Goal: Transaction & Acquisition: Purchase product/service

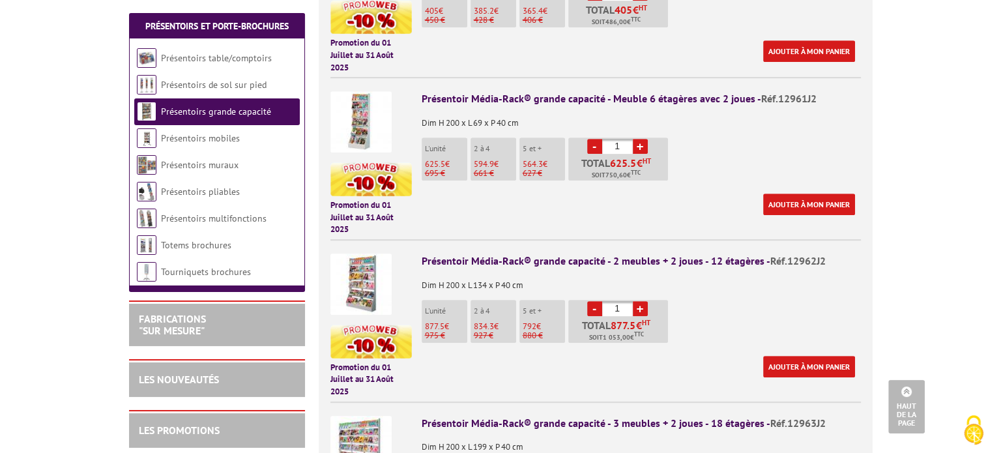
scroll to position [644, 0]
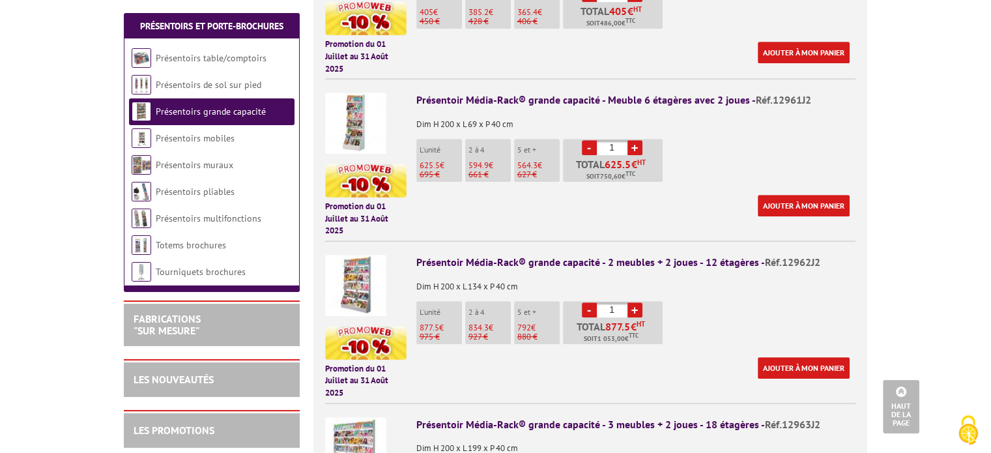
click at [376, 291] on img at bounding box center [355, 285] width 61 height 61
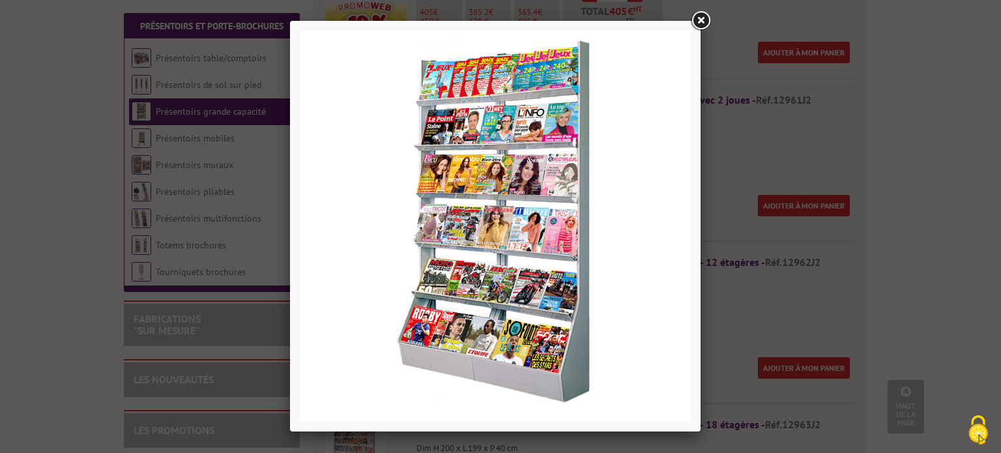
click at [697, 22] on link at bounding box center [700, 20] width 23 height 23
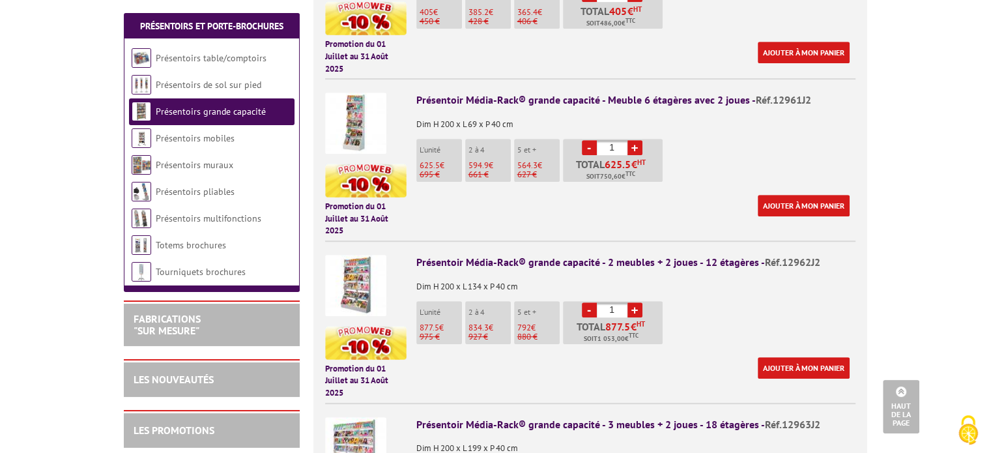
click at [446, 323] on p "877.5 €" at bounding box center [441, 327] width 42 height 9
drag, startPoint x: 633, startPoint y: 321, endPoint x: 594, endPoint y: 325, distance: 39.3
click at [594, 334] on span "Soit 1 053,00 € TTC" at bounding box center [611, 339] width 55 height 10
click at [671, 358] on div "Ajouter à mon panier" at bounding box center [632, 368] width 433 height 22
click at [497, 255] on div "Présentoir Média-Rack® grande capacité - 2 meubles + 2 joues - 12 étagères - Ré…" at bounding box center [635, 262] width 439 height 15
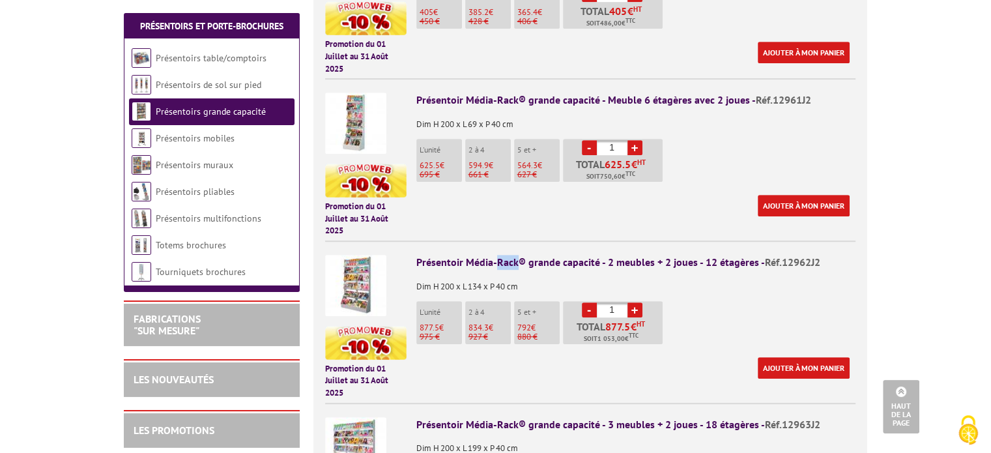
click at [497, 255] on div "Présentoir Média-Rack® grande capacité - 2 meubles + 2 joues - 12 étagères - Ré…" at bounding box center [635, 262] width 439 height 15
click at [345, 289] on img at bounding box center [355, 285] width 61 height 61
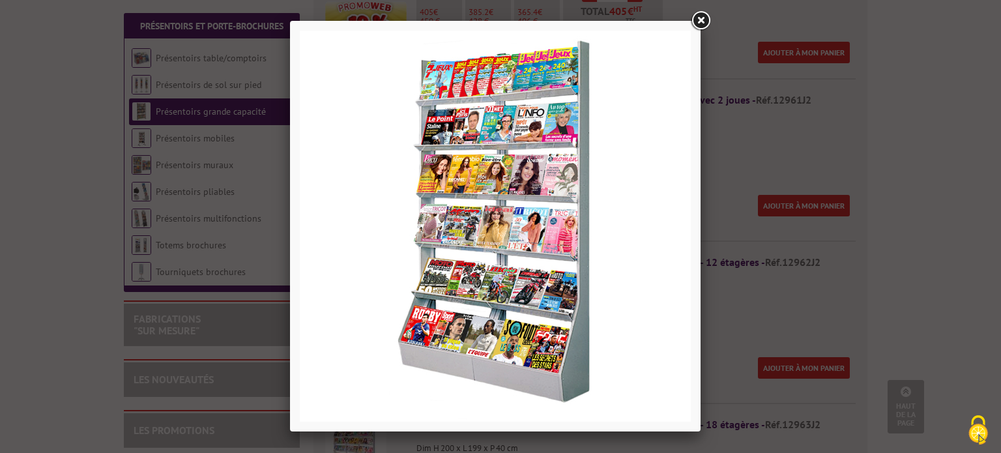
click at [709, 17] on link at bounding box center [700, 20] width 23 height 23
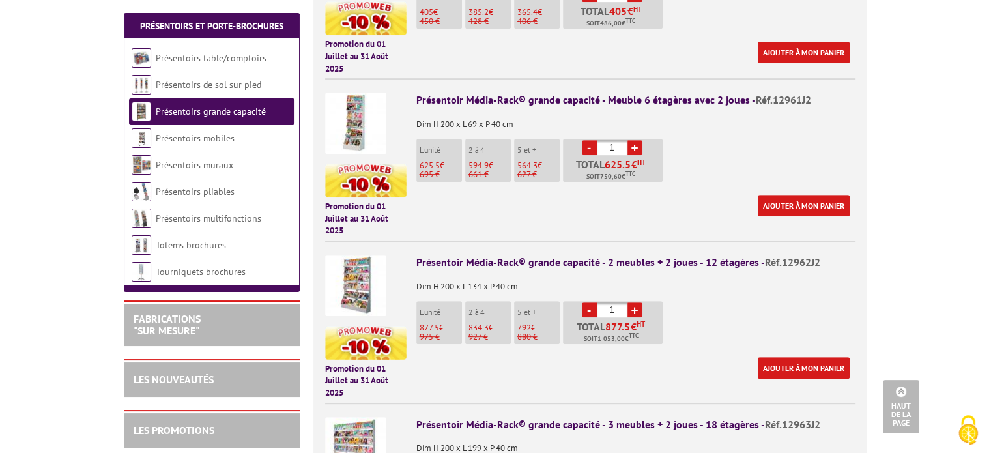
click at [480, 357] on div "Ajouter à mon panier" at bounding box center [632, 368] width 433 height 22
click at [363, 326] on img at bounding box center [365, 343] width 81 height 34
click at [433, 304] on li "L'unité 877.5 € 975 €" at bounding box center [439, 322] width 46 height 43
click at [809, 357] on link "Ajouter à mon panier" at bounding box center [804, 368] width 92 height 22
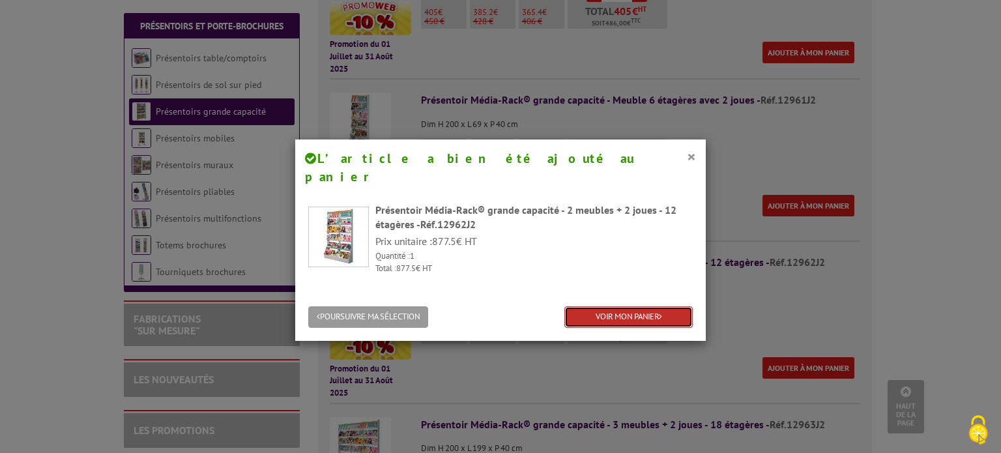
click at [602, 306] on link "VOIR MON PANIER" at bounding box center [628, 317] width 128 height 22
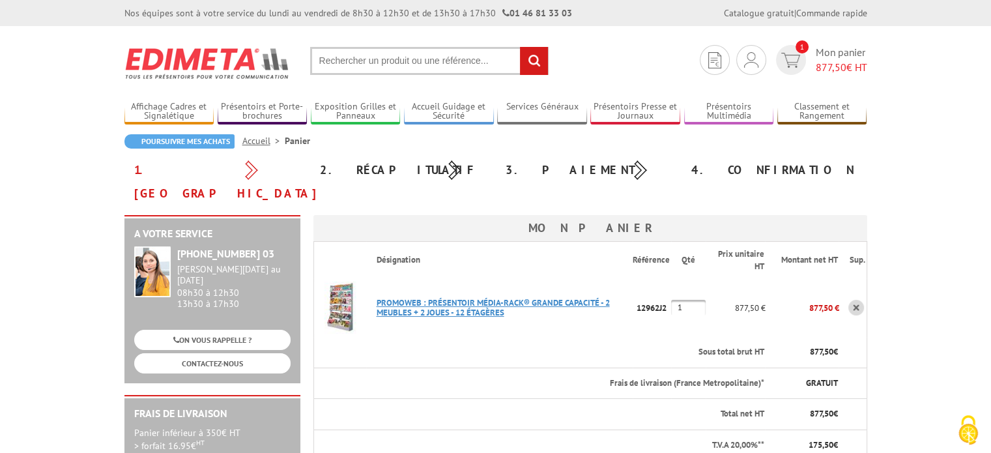
click at [487, 297] on link "PROMOWEB : PRéSENTOIR MéDIA-RACK® GRANDE CAPACITé - 2 MEUBLES + 2 JOUES - 12 éT…" at bounding box center [493, 307] width 233 height 21
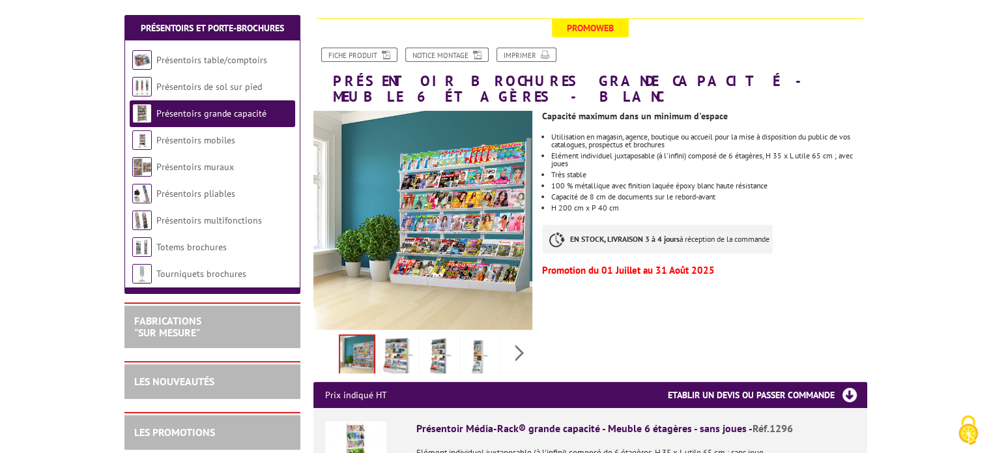
scroll to position [130, 0]
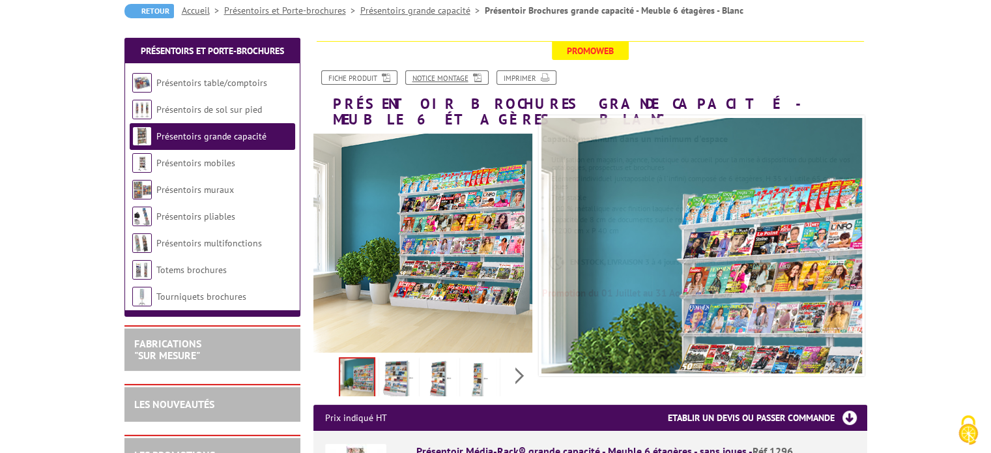
click at [459, 80] on link "Notice Montage" at bounding box center [446, 77] width 83 height 14
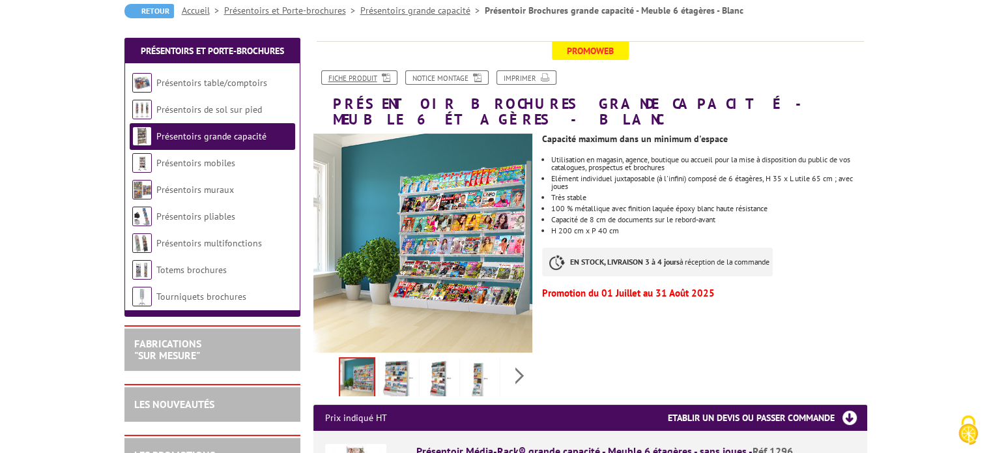
click at [357, 78] on link "Fiche produit" at bounding box center [359, 77] width 76 height 14
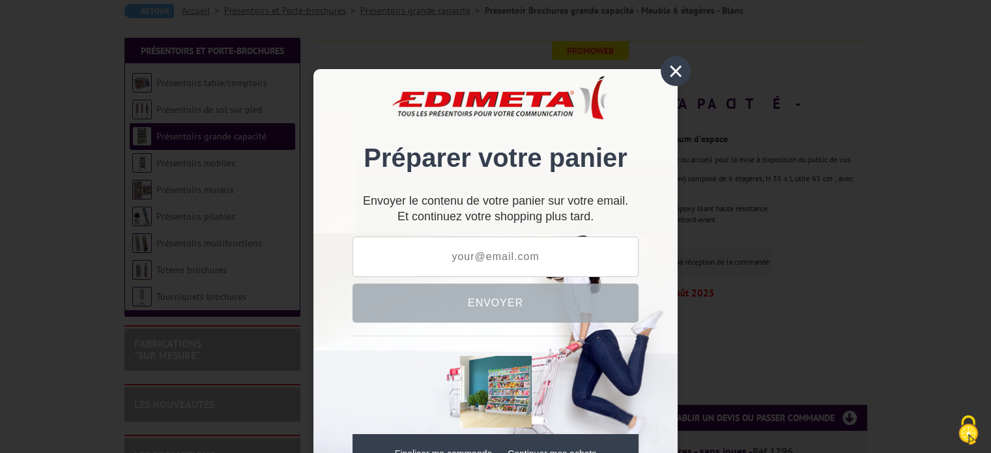
click at [665, 65] on div "×" at bounding box center [676, 71] width 30 height 30
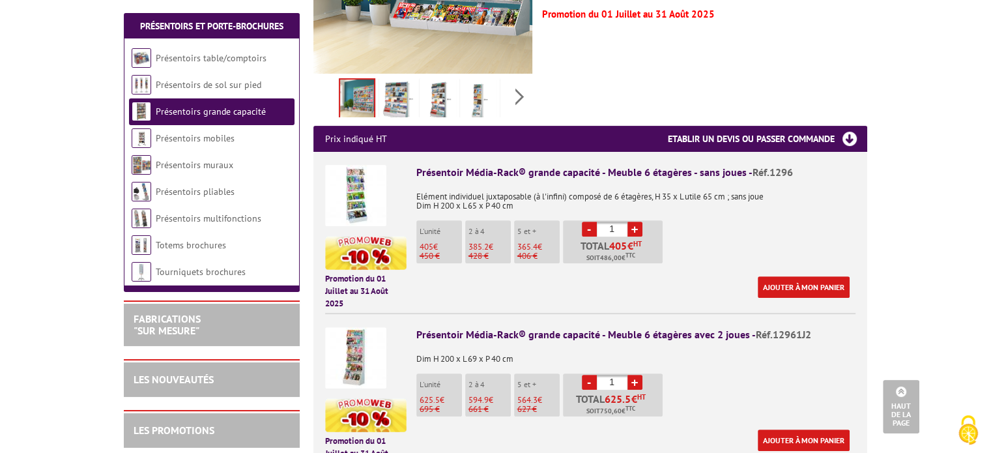
scroll to position [0, 0]
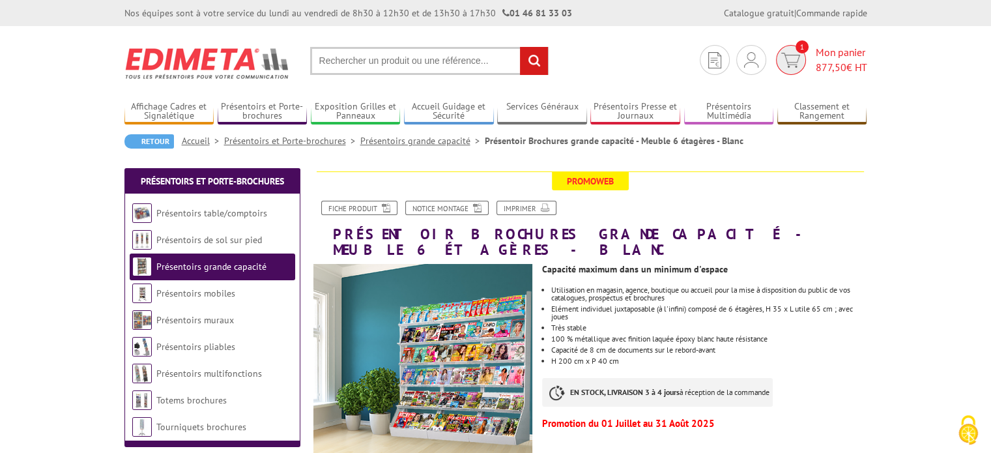
click at [797, 54] on img at bounding box center [790, 60] width 19 height 15
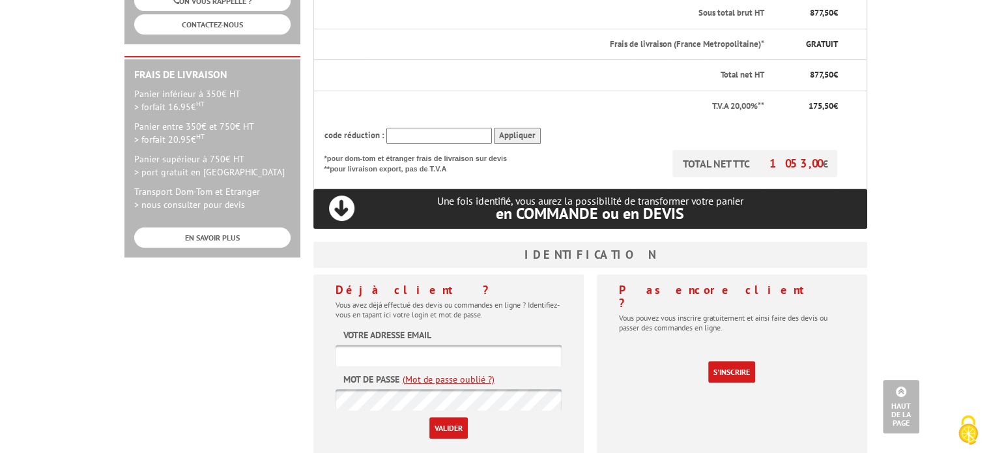
scroll to position [338, 0]
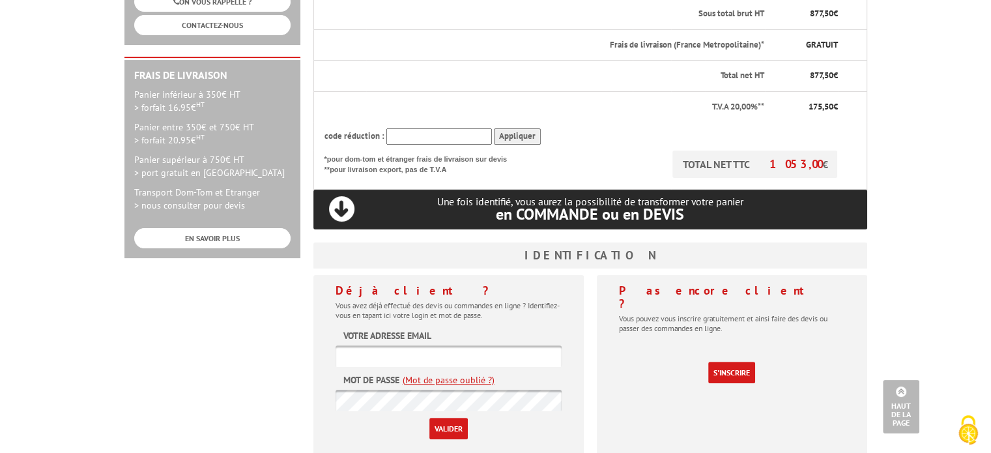
click at [532, 242] on h3 "Identification" at bounding box center [590, 255] width 554 height 26
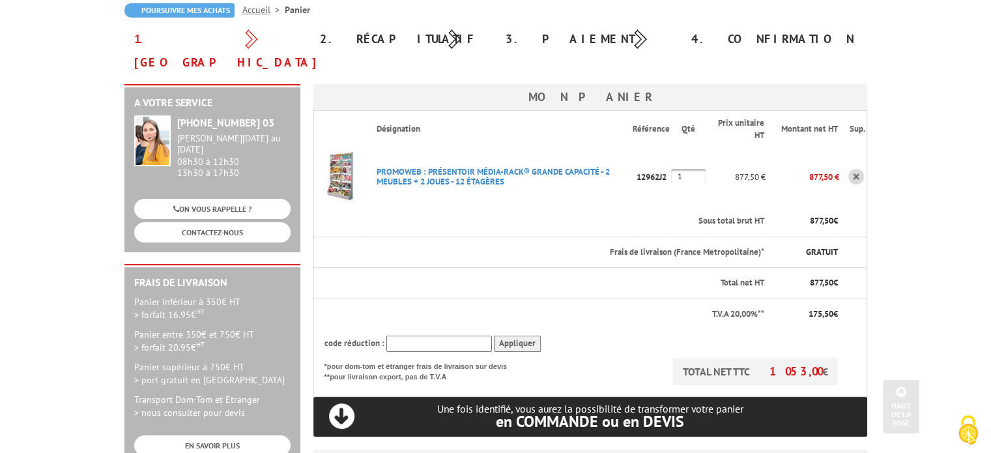
scroll to position [132, 0]
